Goal: Check status

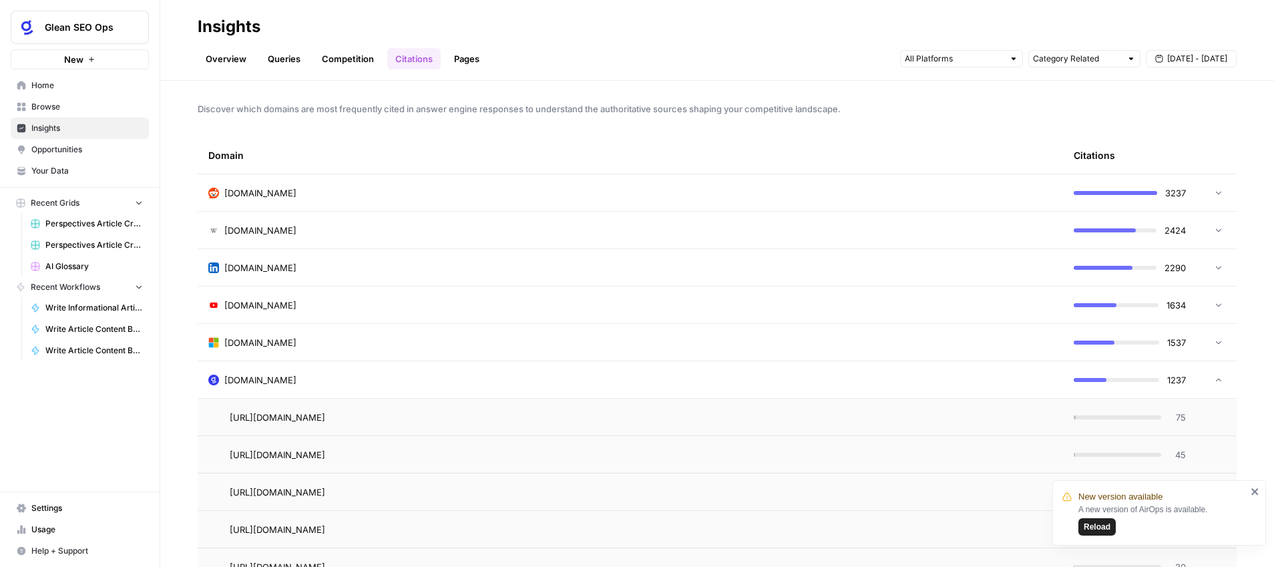
click at [1088, 525] on span "Reload" at bounding box center [1096, 527] width 27 height 12
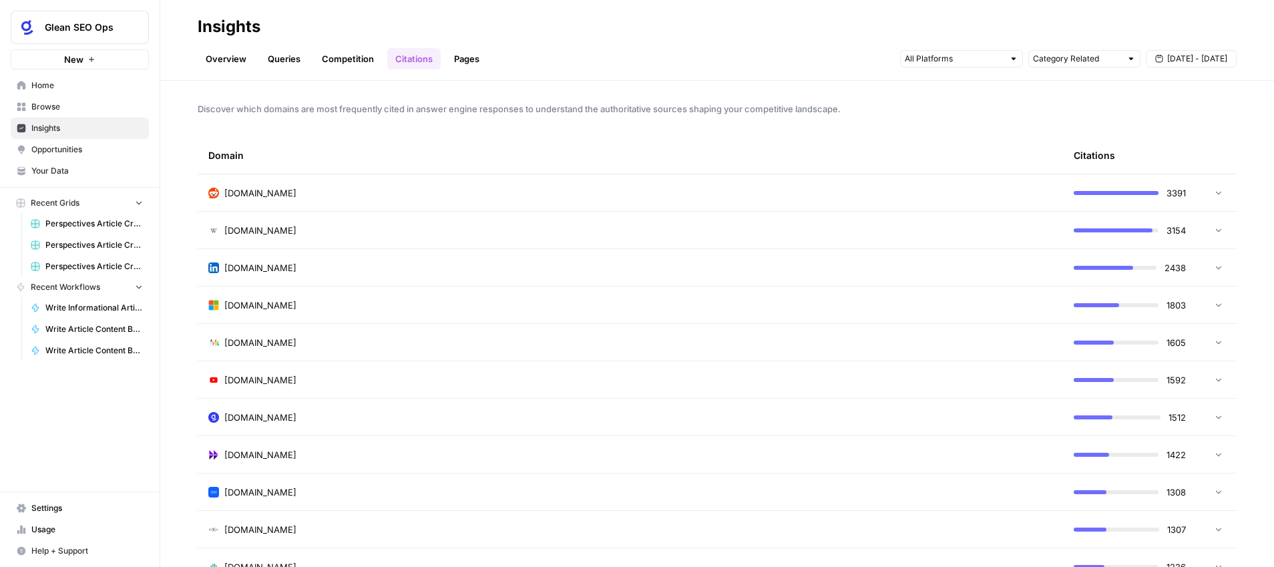
click at [1032, 420] on div "[DOMAIN_NAME]" at bounding box center [630, 416] width 844 height 13
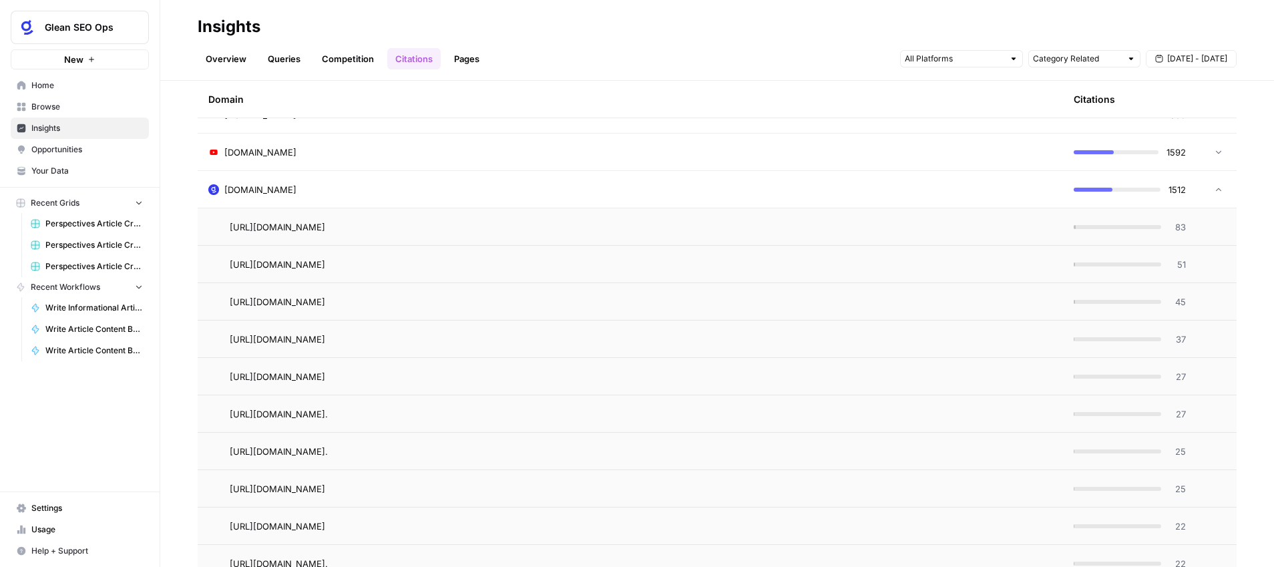
scroll to position [232, 0]
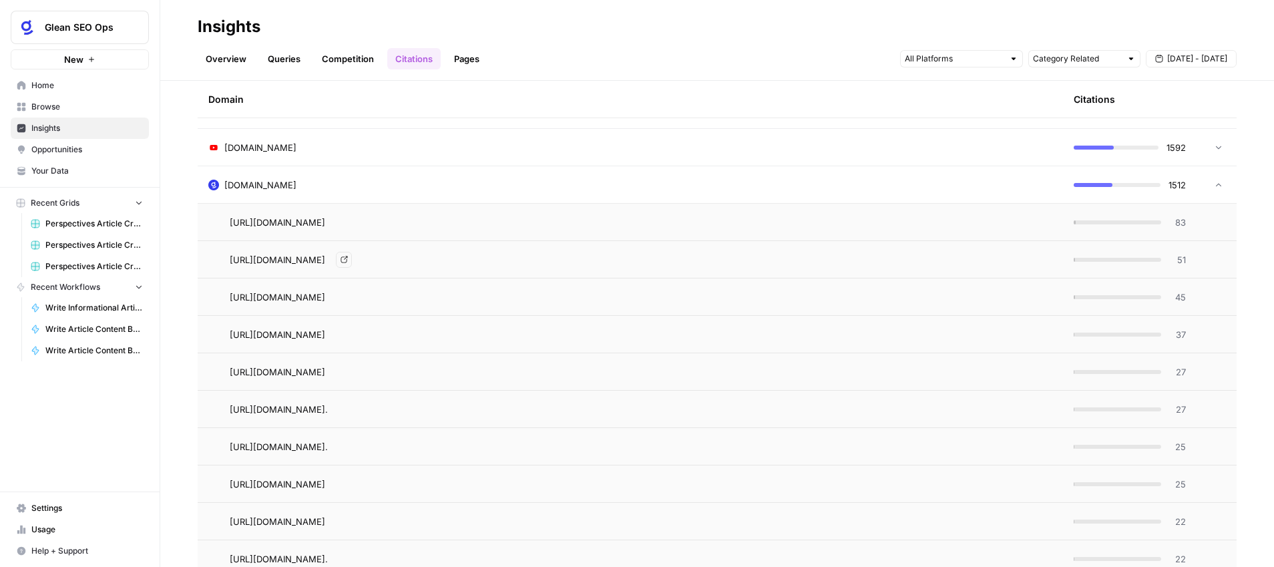
click at [325, 259] on span "[URL][DOMAIN_NAME]" at bounding box center [277, 259] width 95 height 13
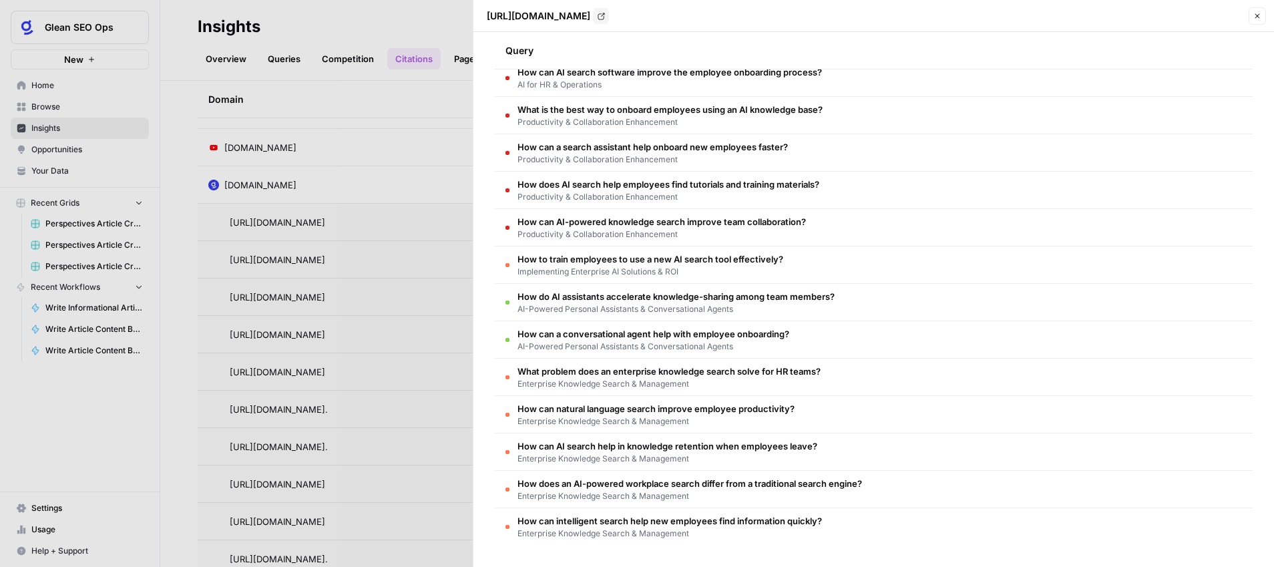
scroll to position [0, 0]
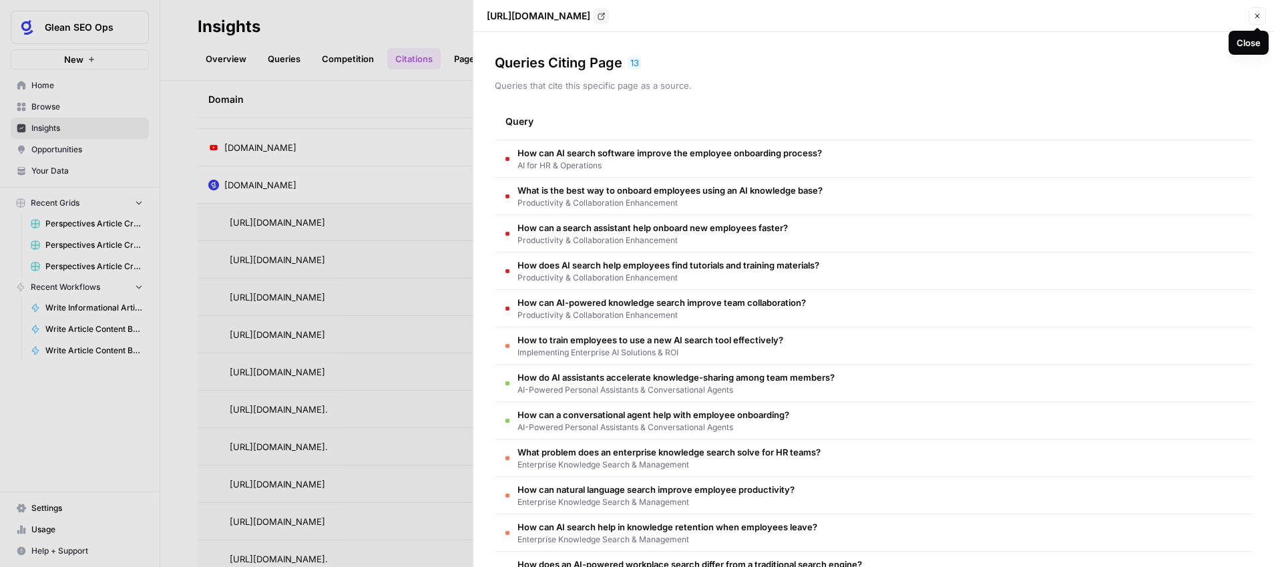
click at [1259, 14] on icon "button" at bounding box center [1257, 16] width 8 height 8
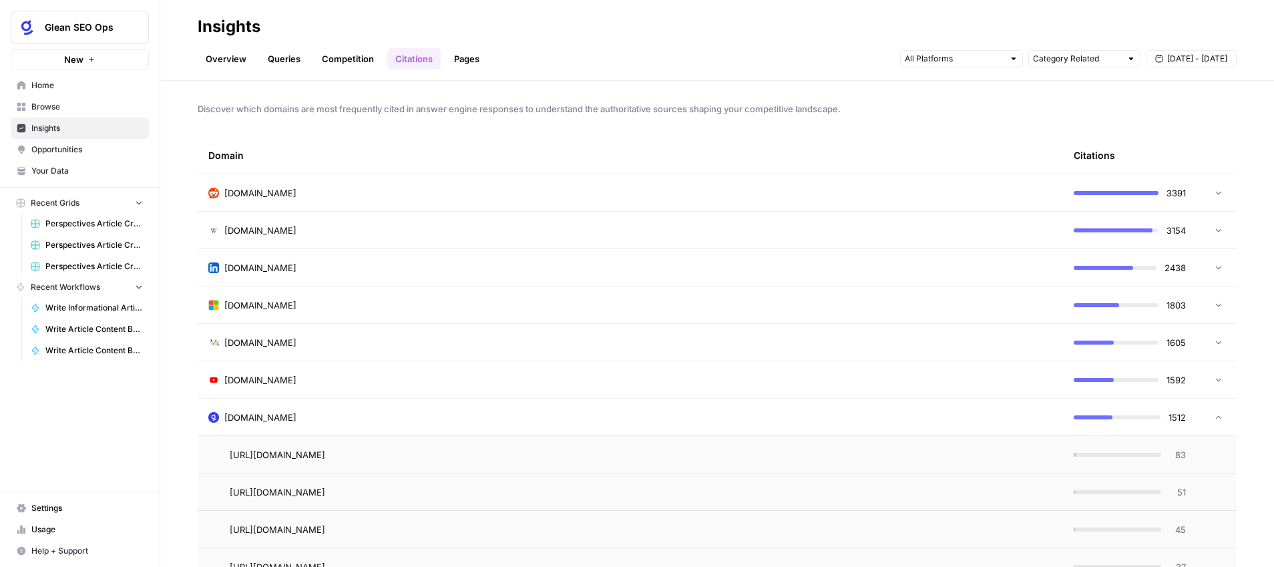
click at [235, 57] on link "Overview" at bounding box center [226, 58] width 57 height 21
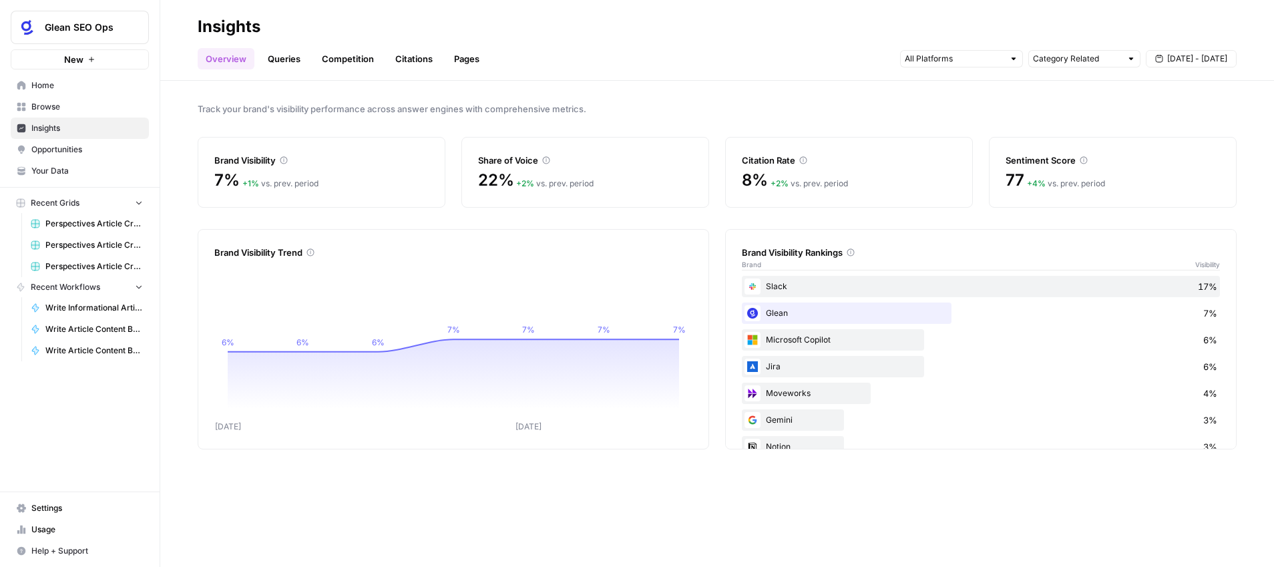
click at [804, 62] on div "Overview Queries Competition Citations Pages Category Related Aug 30 - Sep 5" at bounding box center [717, 53] width 1039 height 32
click at [1172, 59] on span "Aug 30 - Sep 5" at bounding box center [1197, 59] width 60 height 12
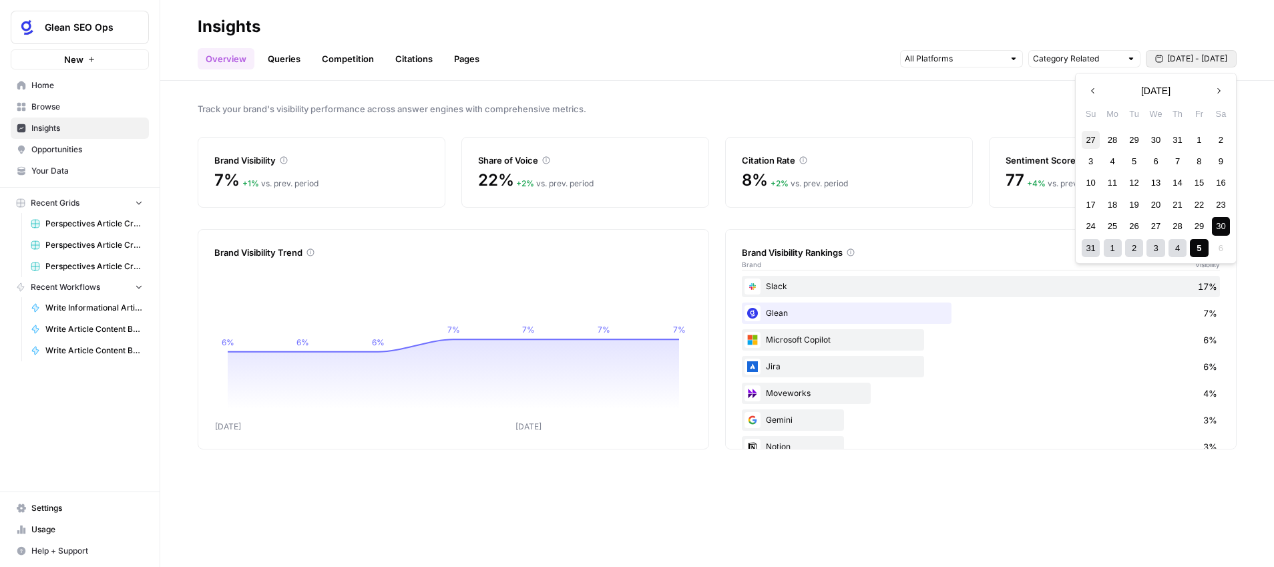
click at [1092, 138] on div "27" at bounding box center [1090, 140] width 18 height 18
click at [1219, 89] on icon "button" at bounding box center [1217, 90] width 9 height 9
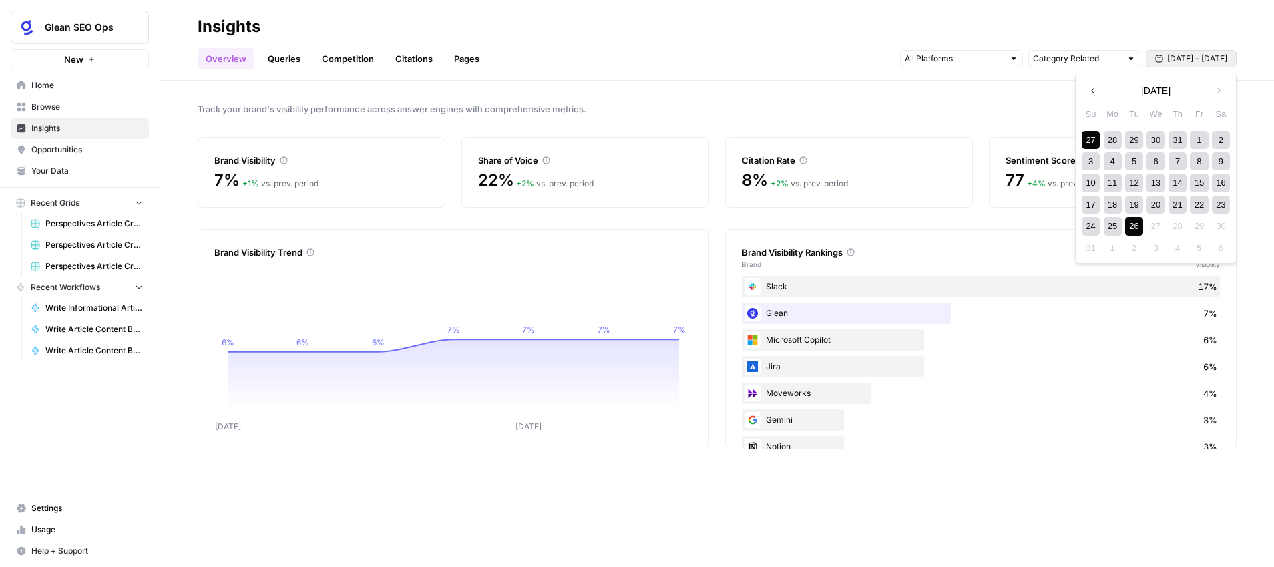
click at [1135, 229] on div "26" at bounding box center [1134, 226] width 18 height 18
